Goal: Transaction & Acquisition: Purchase product/service

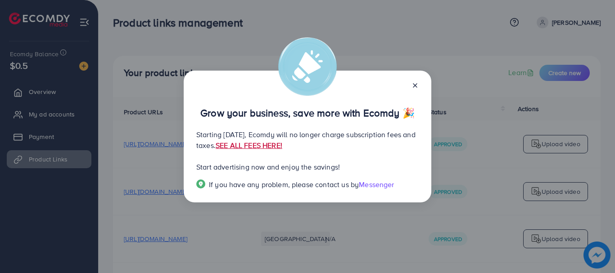
click at [282, 143] on link "SEE ALL FEES HERE!" at bounding box center [249, 146] width 67 height 10
click at [416, 81] on div at bounding box center [411, 85] width 14 height 10
click at [35, 131] on div "Grow your business, save more with Ecomdy 🎉 Starting [DATE], Ecomdy will no lon…" at bounding box center [307, 136] width 615 height 273
click at [417, 86] on icon at bounding box center [415, 85] width 7 height 7
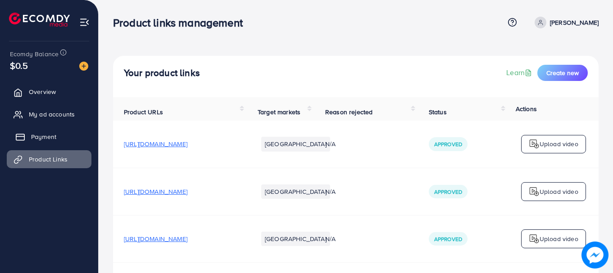
click at [56, 138] on span "Payment" at bounding box center [43, 136] width 25 height 9
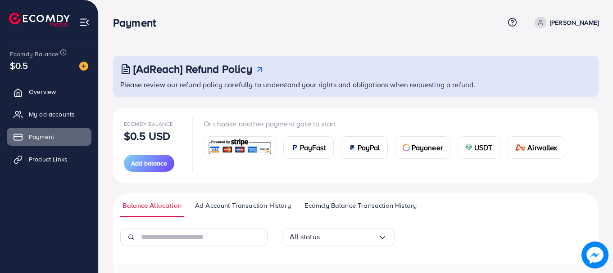
click at [249, 145] on img at bounding box center [240, 147] width 66 height 19
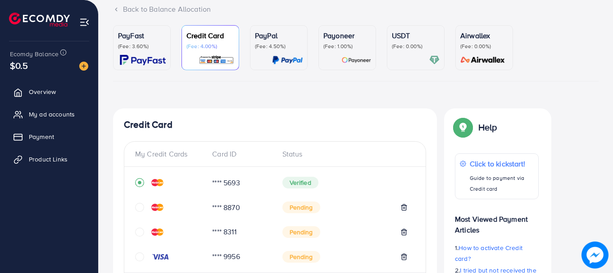
scroll to position [21, 0]
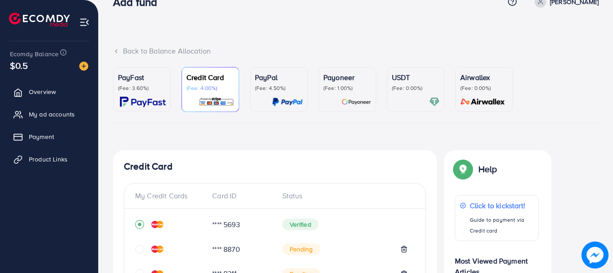
type input "*"
click at [148, 97] on img at bounding box center [143, 102] width 46 height 10
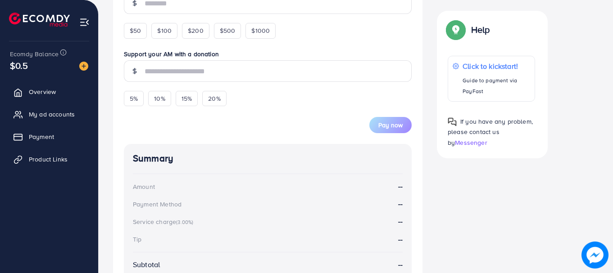
scroll to position [246, 0]
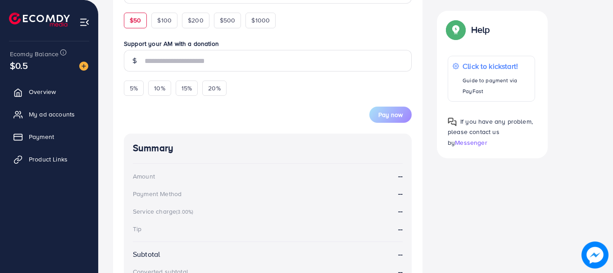
click at [131, 17] on span "$50" at bounding box center [135, 20] width 11 height 9
type input "**"
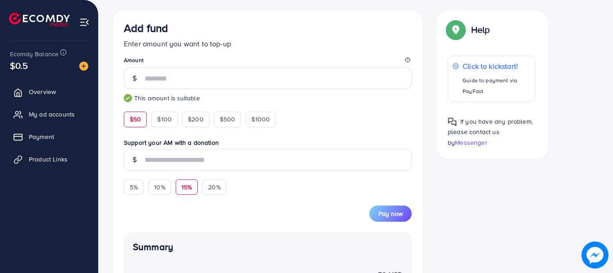
scroll to position [70, 0]
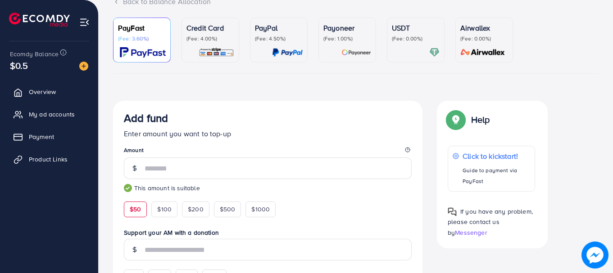
click at [327, 35] on p "(Fee: 1.00%)" at bounding box center [347, 38] width 48 height 7
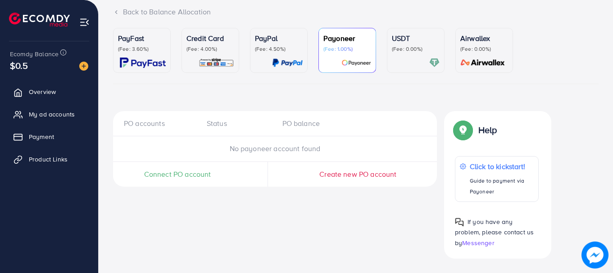
scroll to position [60, 0]
